Goal: Navigation & Orientation: Go to known website

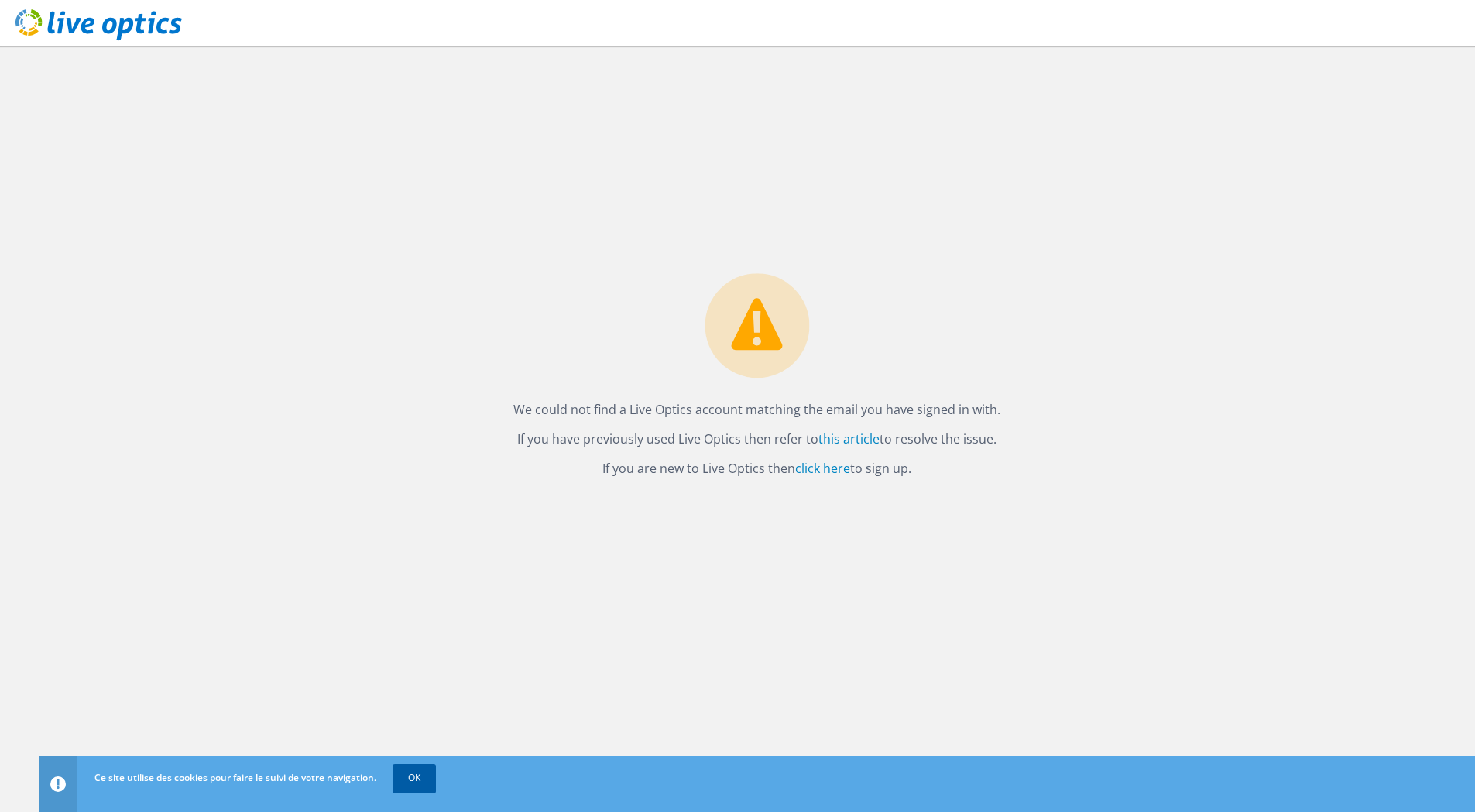
click at [427, 780] on link "OK" at bounding box center [414, 777] width 43 height 28
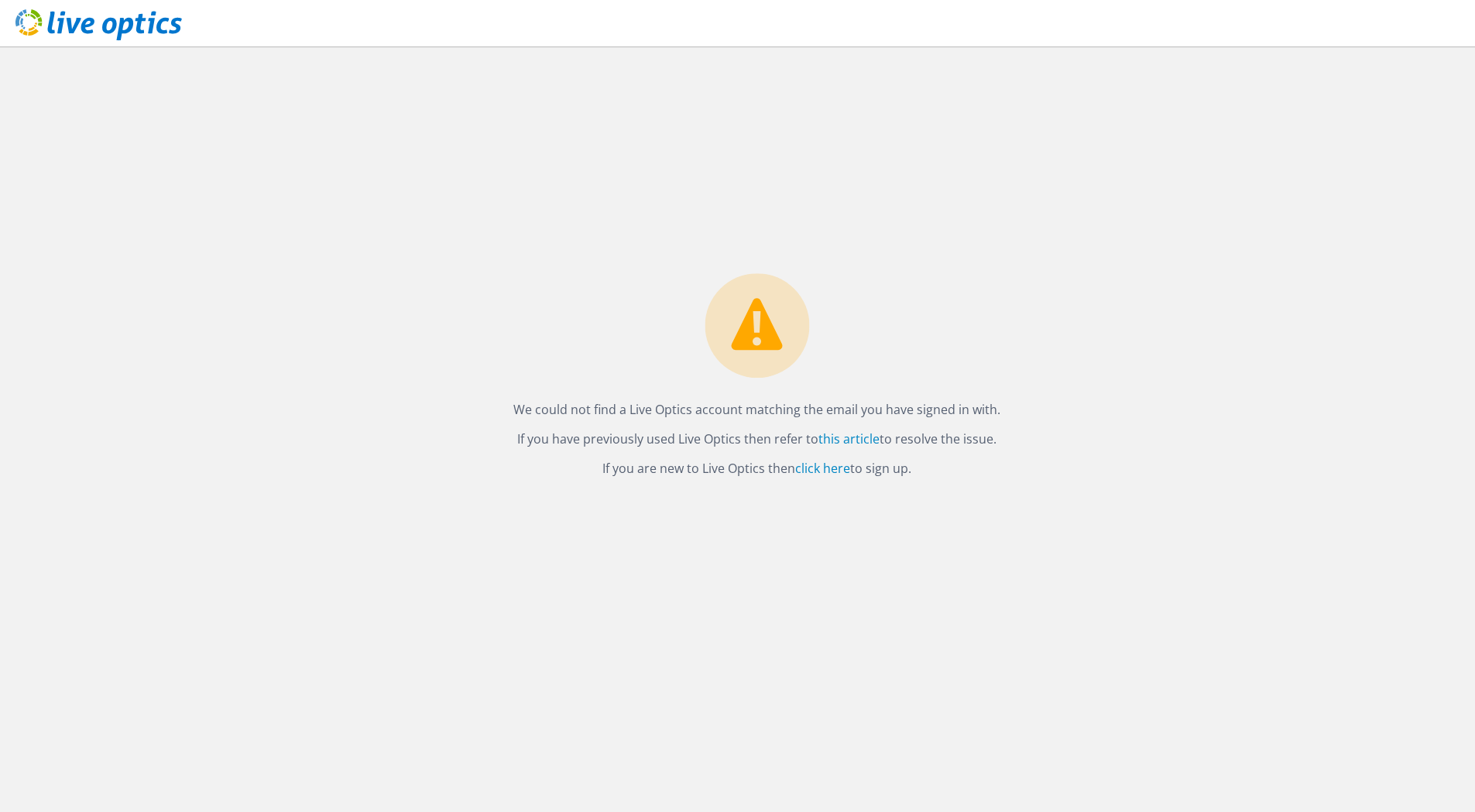
click at [193, 129] on div "We could not find a Live Optics account matching the email you have signed in w…" at bounding box center [757, 429] width 1436 height 765
click at [82, 26] on use at bounding box center [99, 24] width 167 height 31
